Goal: Navigation & Orientation: Find specific page/section

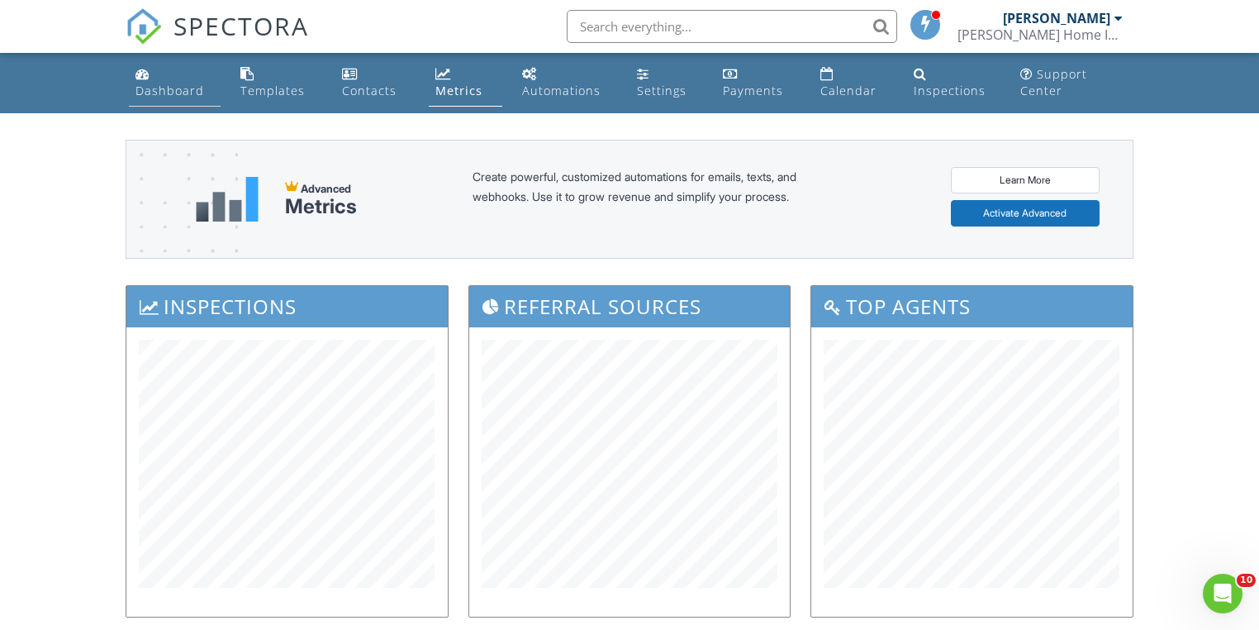
click at [152, 93] on div "Dashboard" at bounding box center [170, 91] width 69 height 16
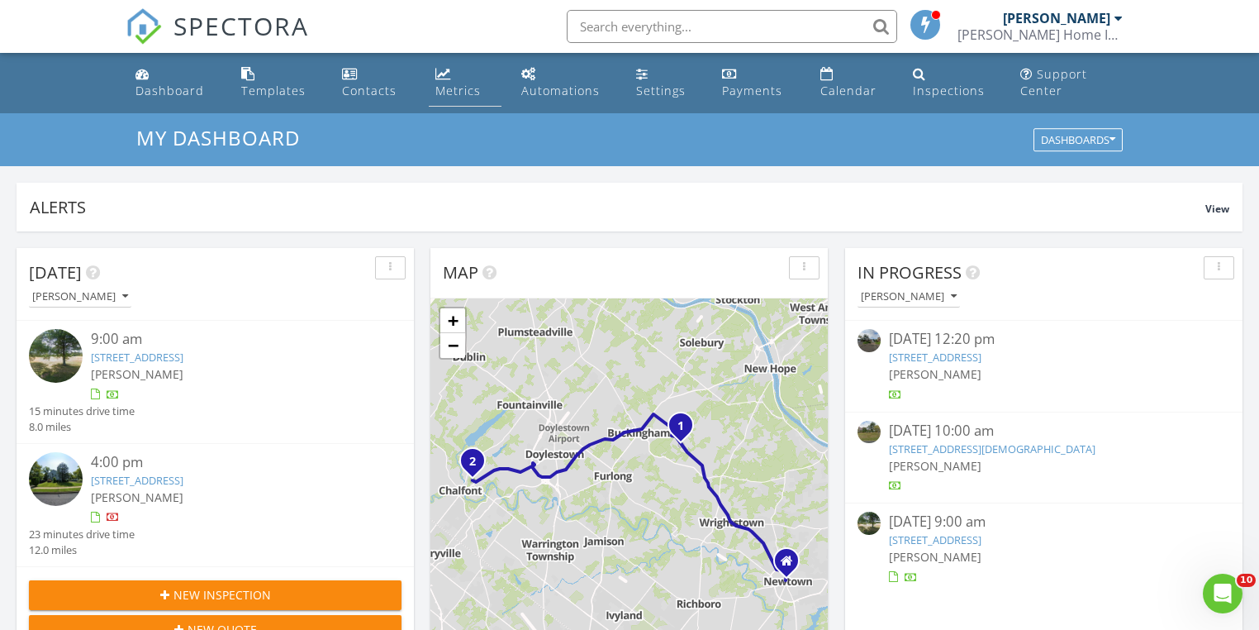
click at [452, 86] on div "Metrics" at bounding box center [457, 91] width 45 height 16
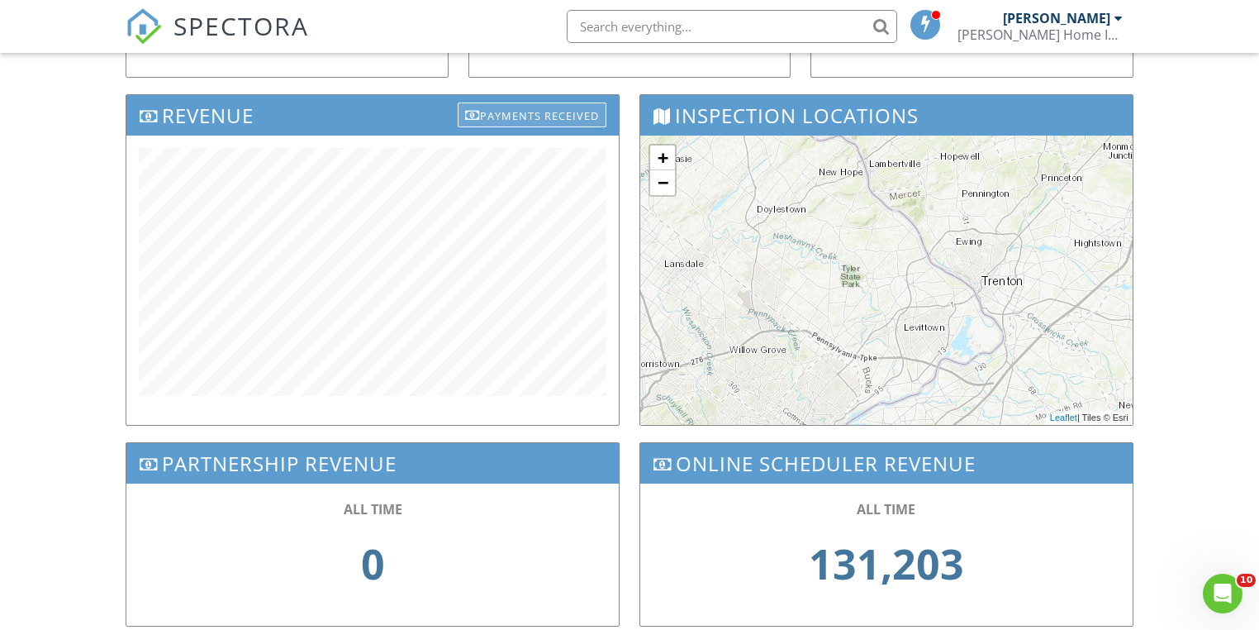
scroll to position [593, 0]
